Goal: Find contact information: Find contact information

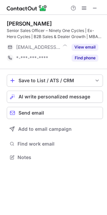
scroll to position [152, 107]
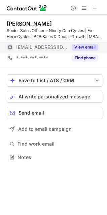
click at [75, 48] on button "View email" at bounding box center [85, 47] width 27 height 7
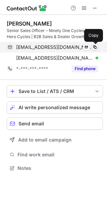
click at [94, 46] on span at bounding box center [94, 46] width 5 height 5
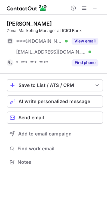
scroll to position [157, 107]
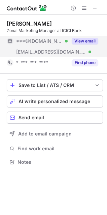
click at [90, 38] on button "View email" at bounding box center [85, 41] width 27 height 7
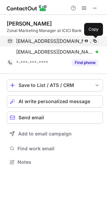
click at [93, 40] on span at bounding box center [94, 40] width 5 height 5
click at [94, 40] on span at bounding box center [94, 40] width 5 height 5
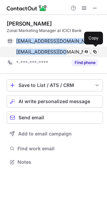
drag, startPoint x: 16, startPoint y: 40, endPoint x: 60, endPoint y: 56, distance: 46.4
click at [60, 56] on div "amitsullere@gmail.com Verified Send email Copy amit@icicibank.com Verified Send…" at bounding box center [53, 47] width 92 height 22
copy div "amitsullere@gmail.com Verified Send email Copy amit@icicibank.com"
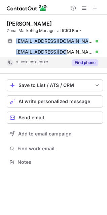
click at [80, 61] on button "Find phone" at bounding box center [85, 62] width 27 height 7
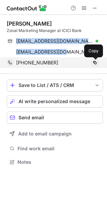
click at [95, 62] on span at bounding box center [94, 62] width 5 height 5
